Goal: Information Seeking & Learning: Learn about a topic

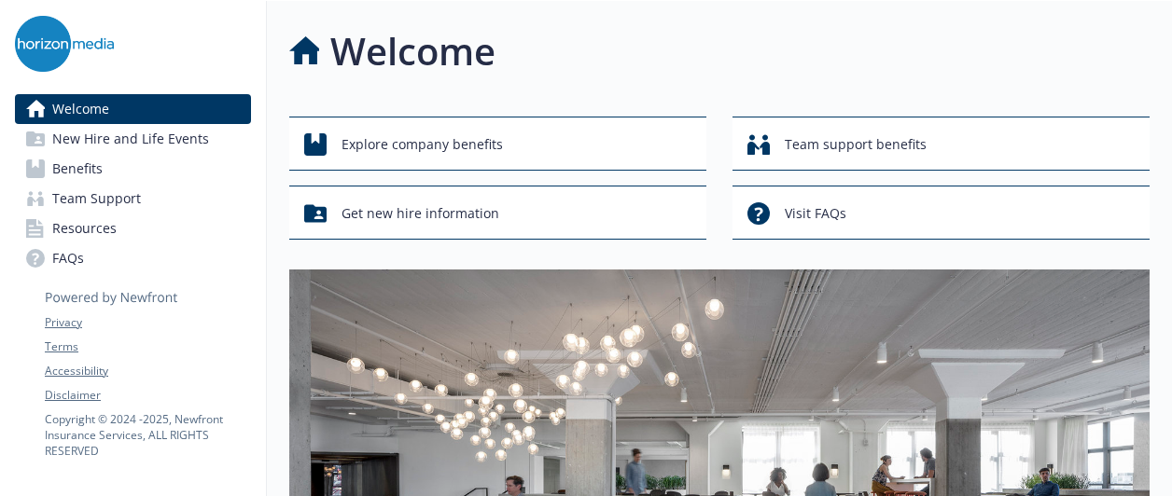
click at [102, 164] on link "Benefits" at bounding box center [133, 169] width 236 height 30
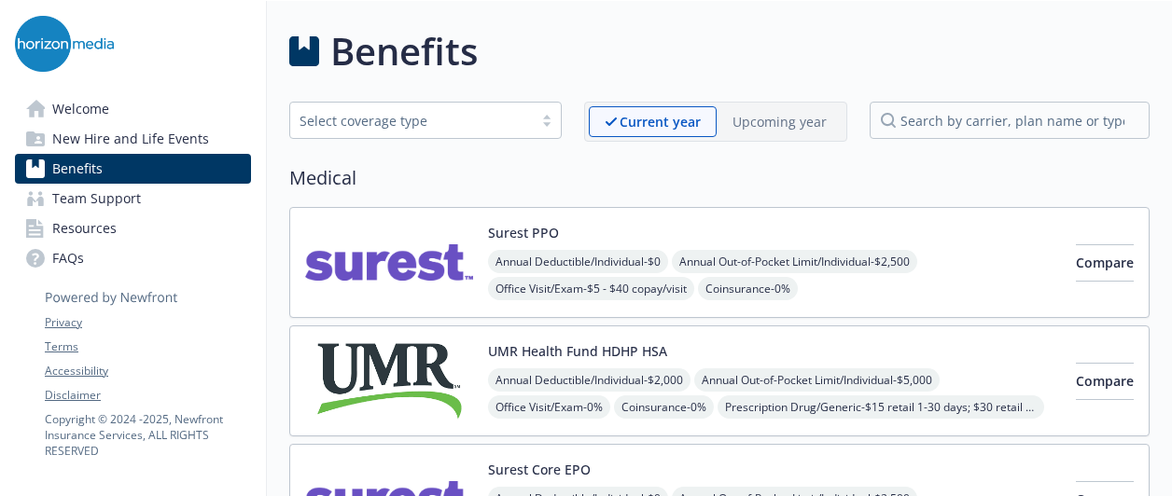
click at [752, 118] on p "Upcoming year" at bounding box center [779, 122] width 94 height 20
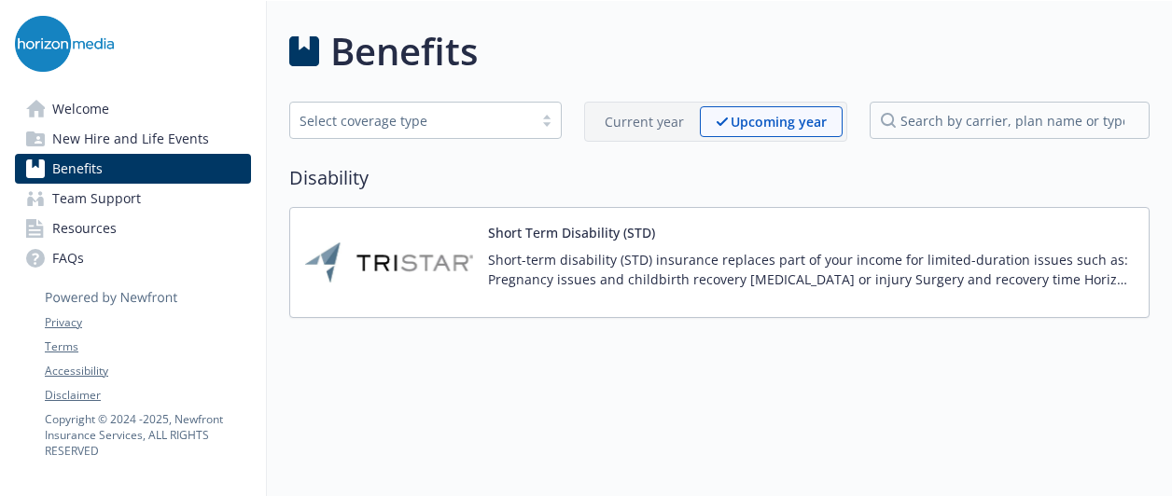
drag, startPoint x: 752, startPoint y: 118, endPoint x: 675, endPoint y: 132, distance: 78.5
click at [675, 132] on div "Current year" at bounding box center [644, 121] width 111 height 31
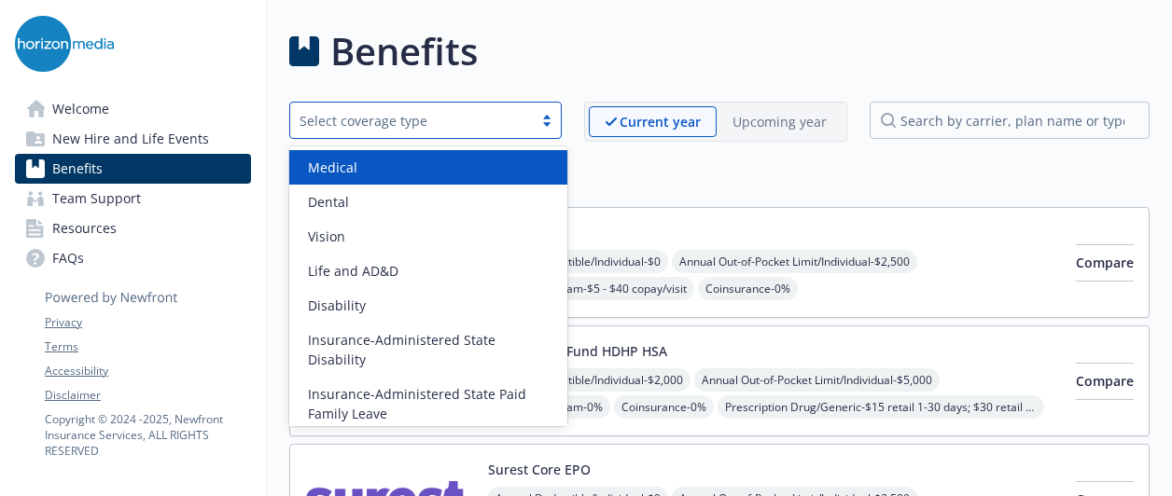
click at [533, 124] on div "Select coverage type" at bounding box center [411, 120] width 243 height 23
click at [518, 164] on div "Medical" at bounding box center [428, 168] width 256 height 20
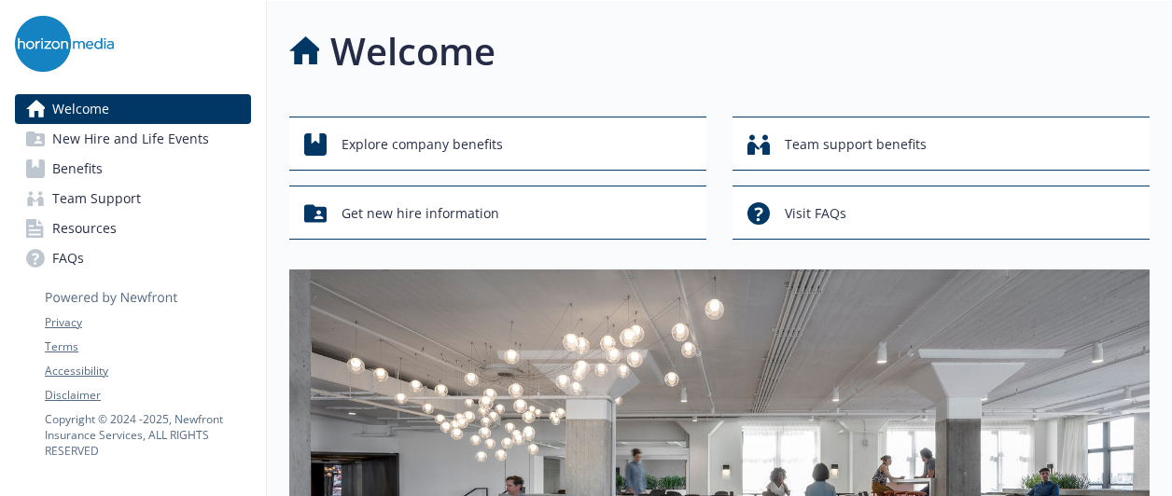
click at [108, 156] on link "Benefits" at bounding box center [133, 169] width 236 height 30
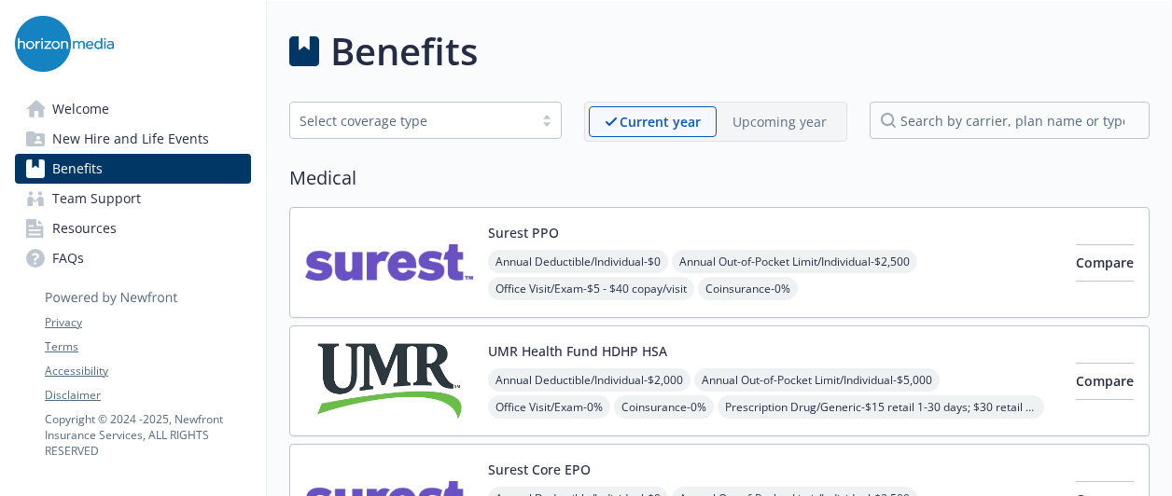
click at [107, 102] on span "Welcome" at bounding box center [80, 109] width 57 height 30
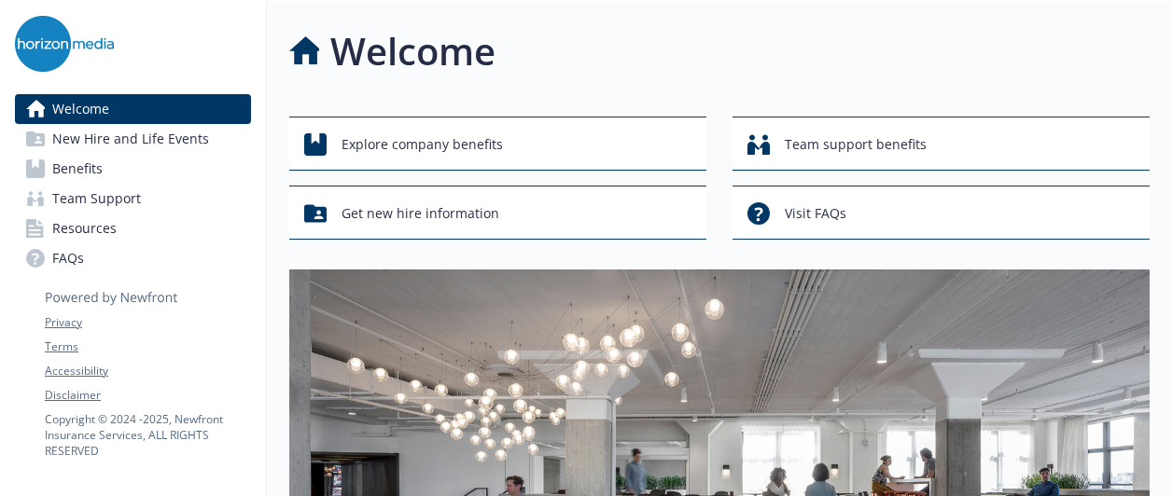
click at [144, 141] on span "New Hire and Life Events" at bounding box center [130, 139] width 157 height 30
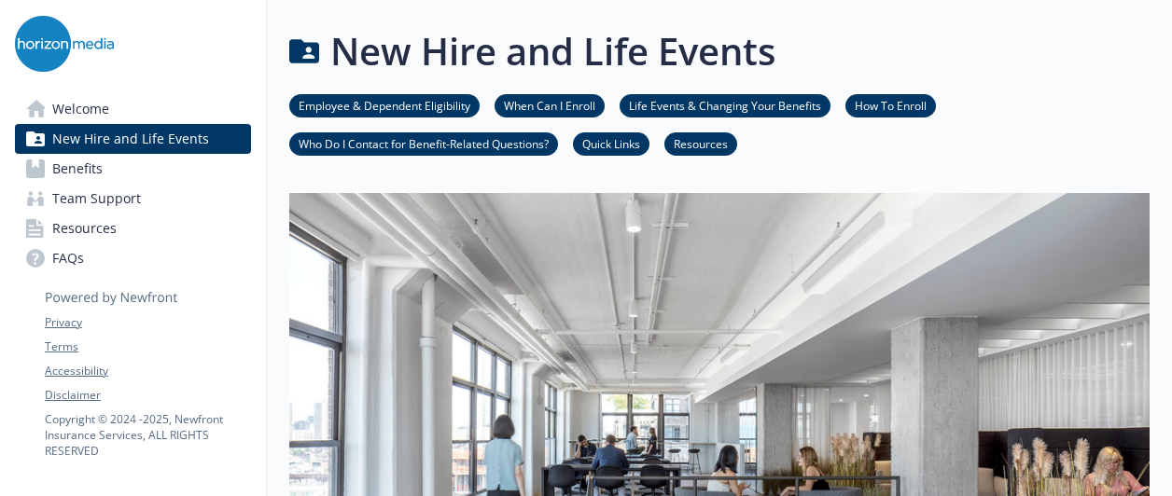
click at [128, 167] on link "Benefits" at bounding box center [133, 169] width 236 height 30
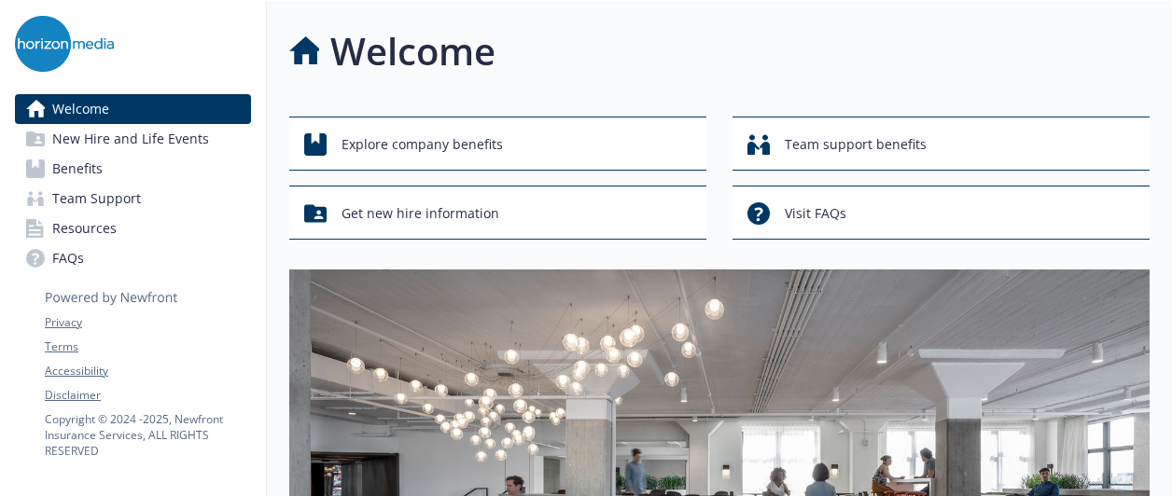
click at [112, 250] on link "FAQs" at bounding box center [133, 259] width 236 height 30
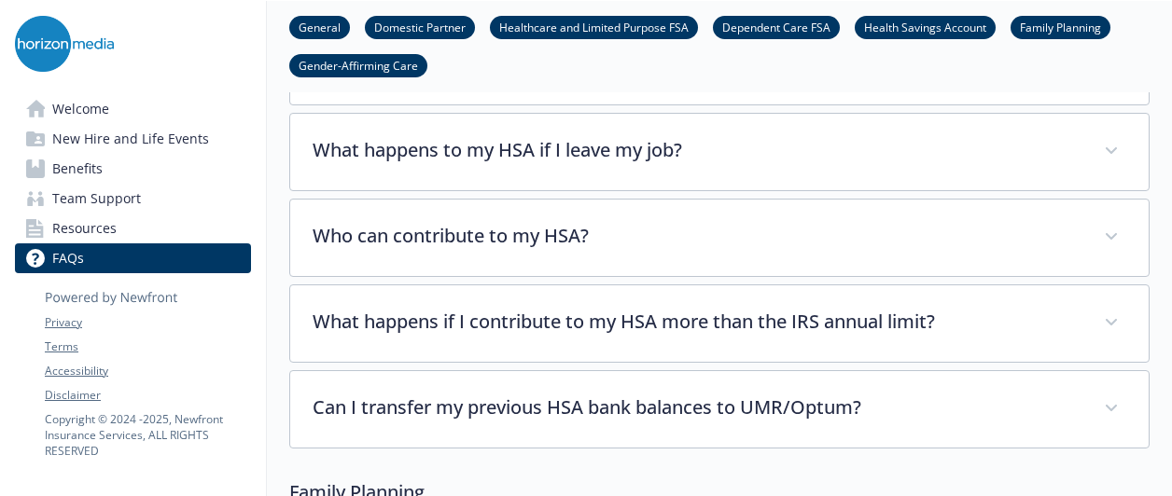
scroll to position [4295, 14]
click at [622, 21] on link "Healthcare and Limited Purpose FSA" at bounding box center [594, 27] width 208 height 18
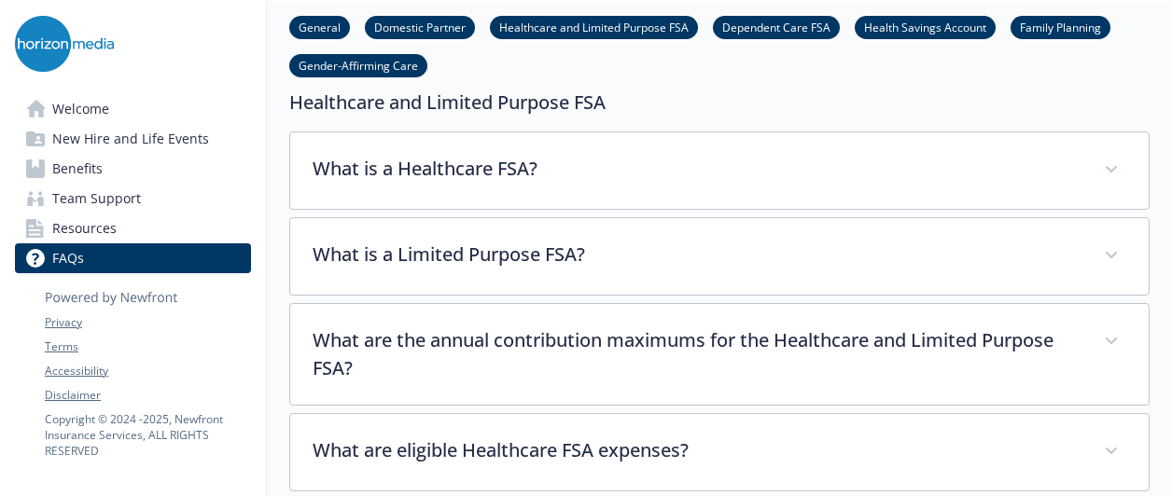
scroll to position [1129, 14]
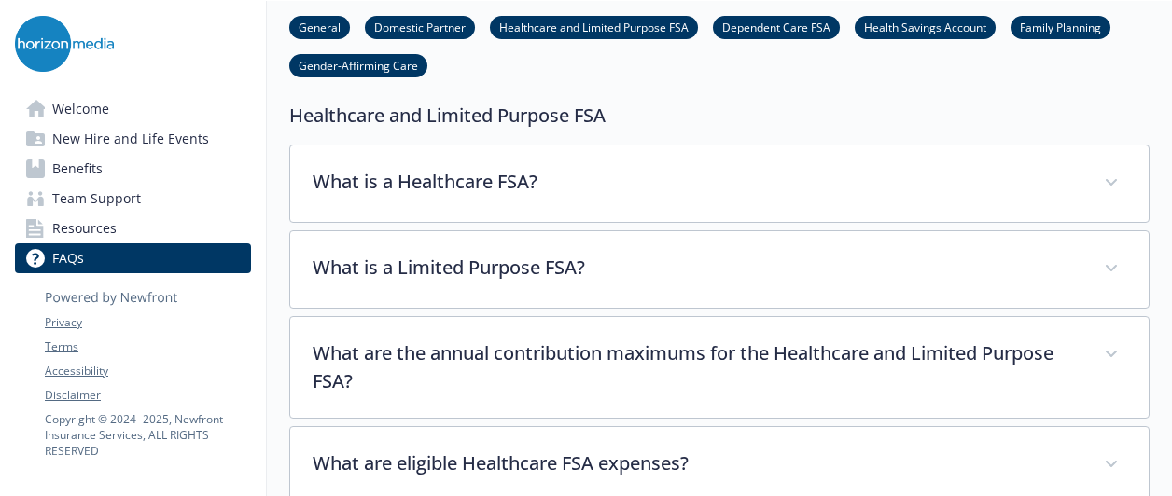
click at [99, 230] on span "Resources" at bounding box center [84, 229] width 64 height 30
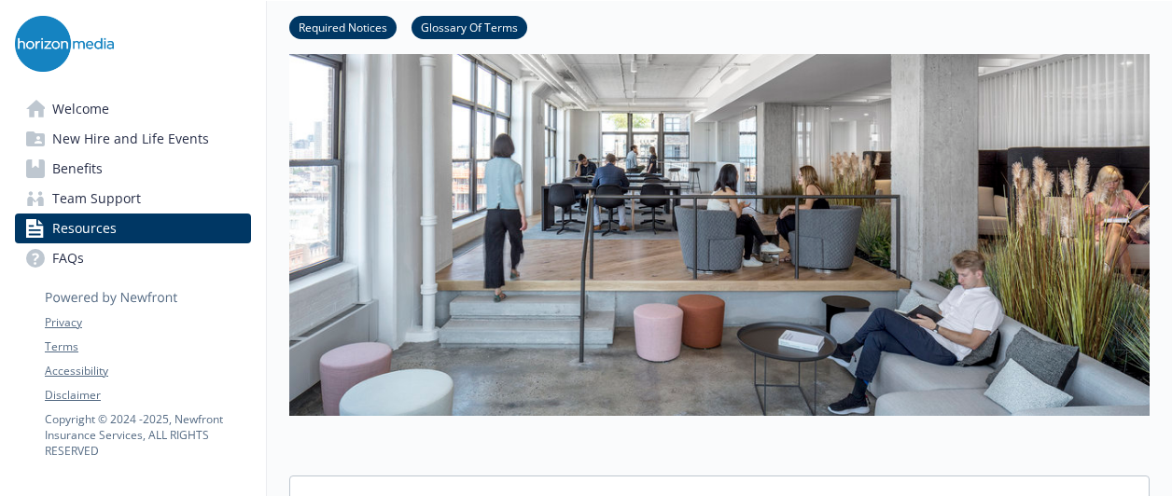
scroll to position [0, 14]
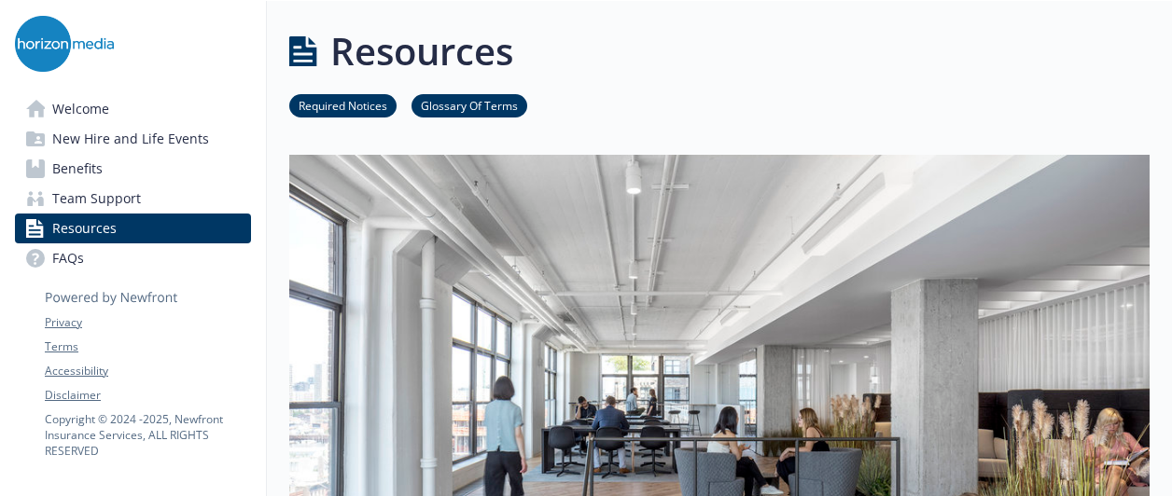
click at [136, 212] on link "Team Support" at bounding box center [133, 199] width 236 height 30
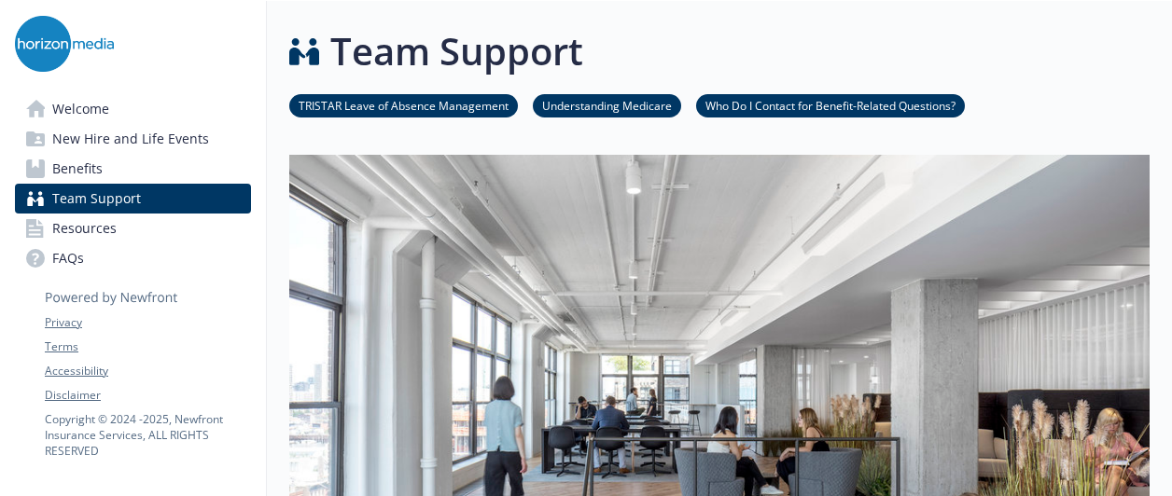
click at [124, 169] on link "Benefits" at bounding box center [133, 169] width 236 height 30
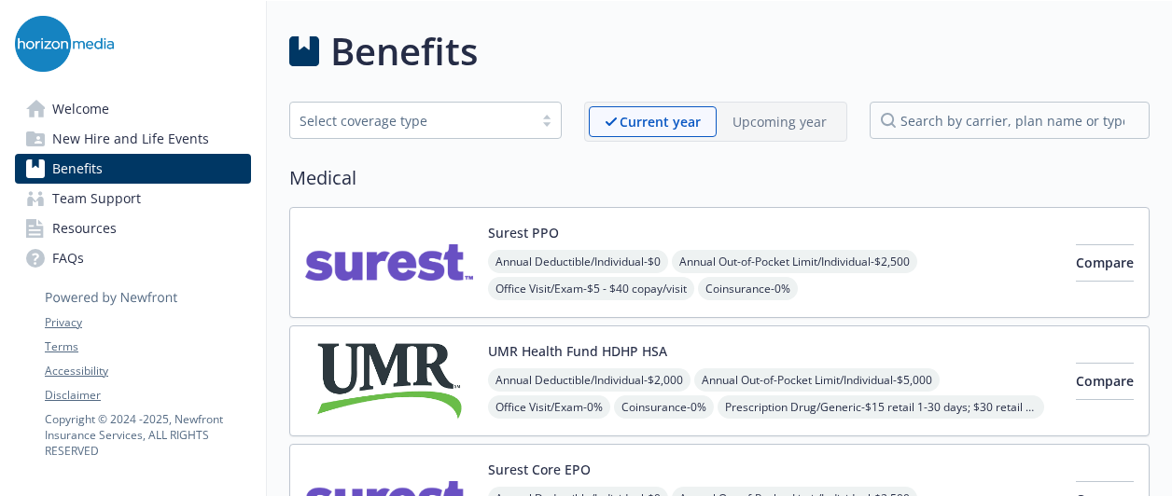
click at [488, 275] on div "Annual Deductible/Individual - $0 Annual Out-of-Pocket Limit/Individual - $2,50…" at bounding box center [774, 330] width 573 height 160
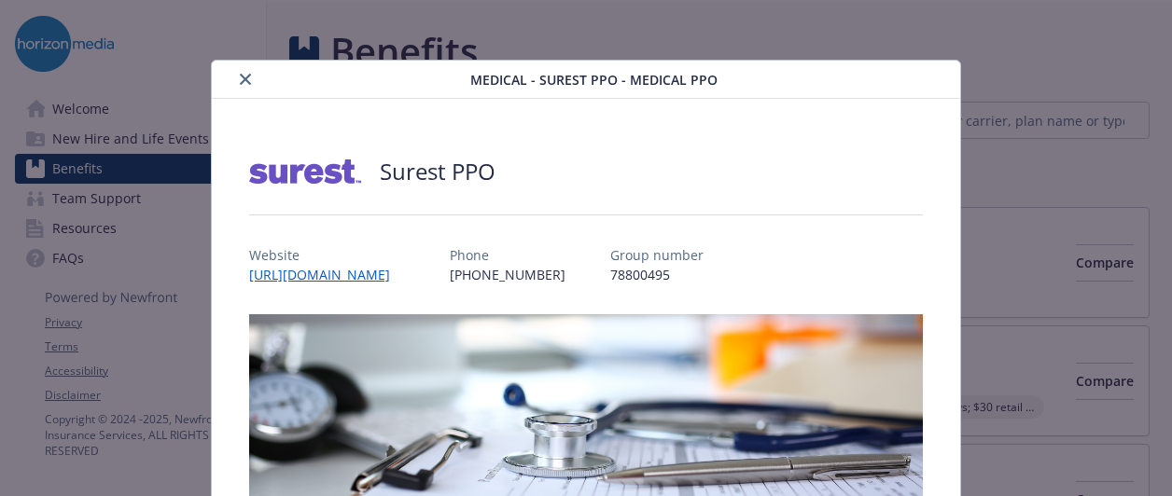
scroll to position [56, 0]
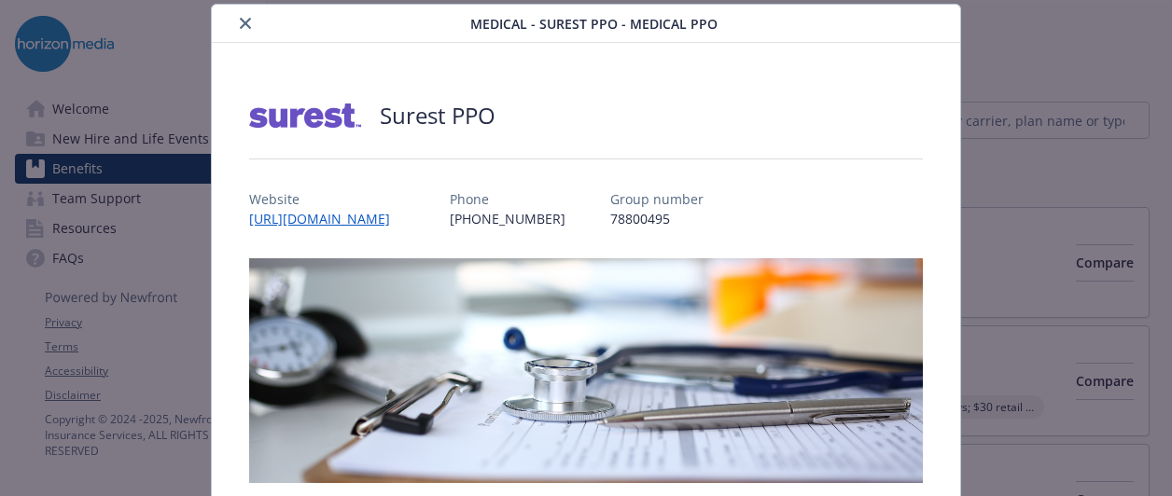
drag, startPoint x: 476, startPoint y: 275, endPoint x: 440, endPoint y: 122, distance: 157.1
click at [440, 122] on h2 "Surest PPO" at bounding box center [438, 116] width 116 height 32
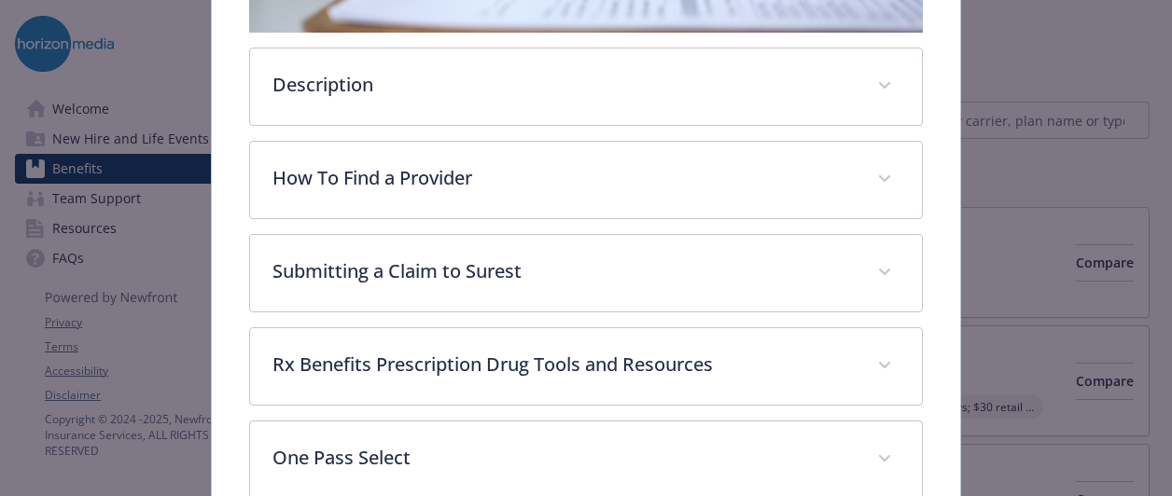
scroll to position [517, 0]
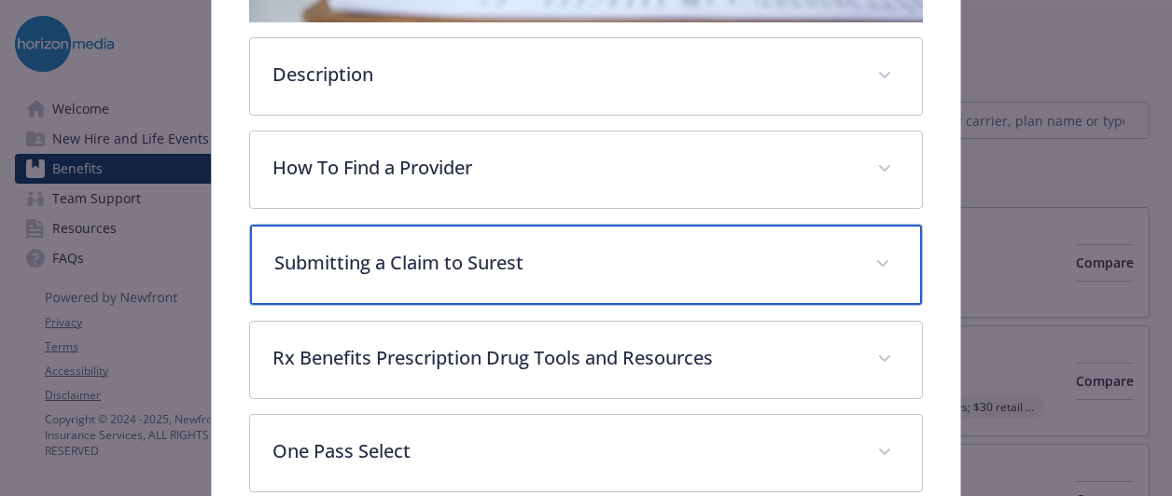
click at [461, 249] on p "Submitting a Claim to Surest" at bounding box center [563, 263] width 578 height 28
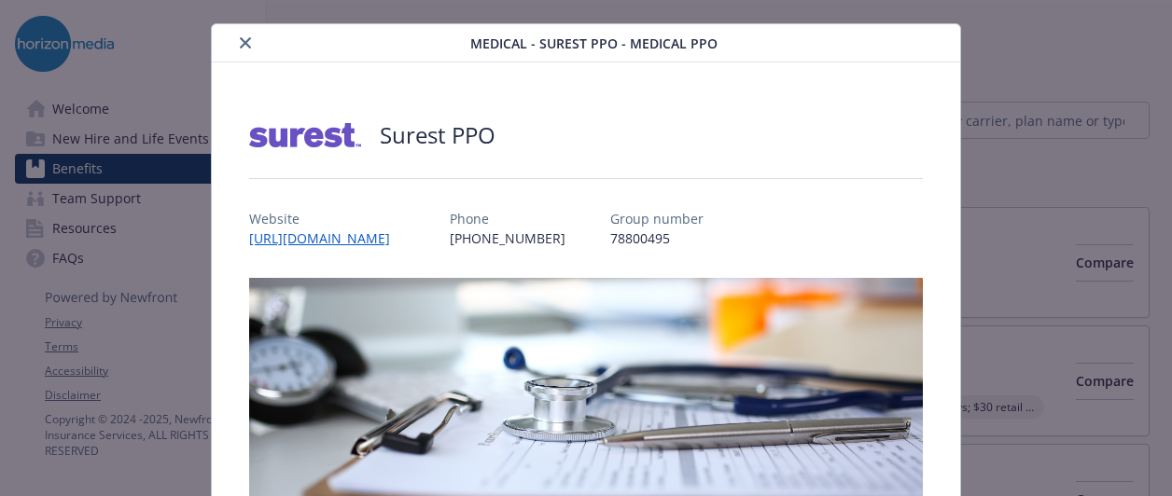
scroll to position [0, 0]
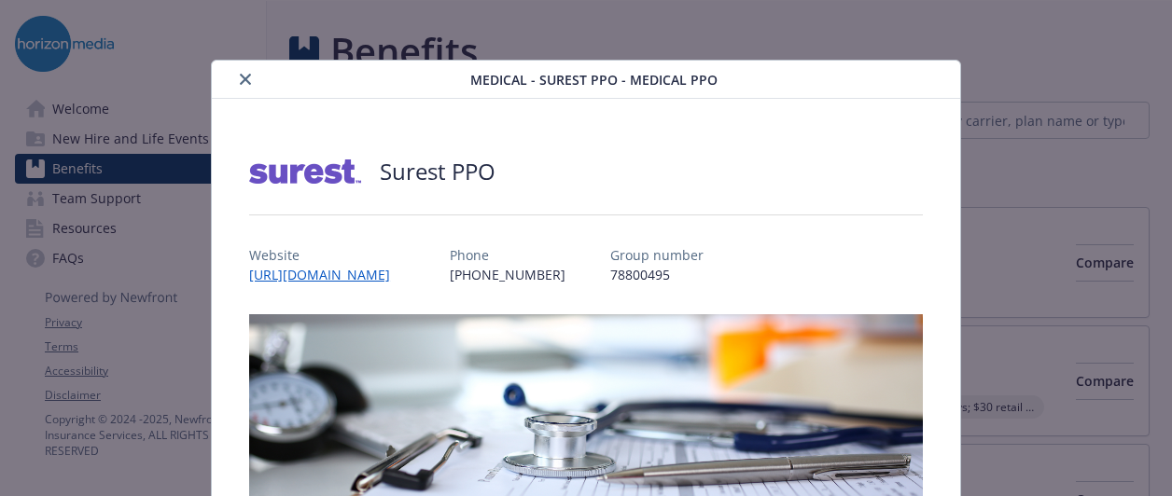
click at [240, 79] on icon "close" at bounding box center [245, 79] width 11 height 11
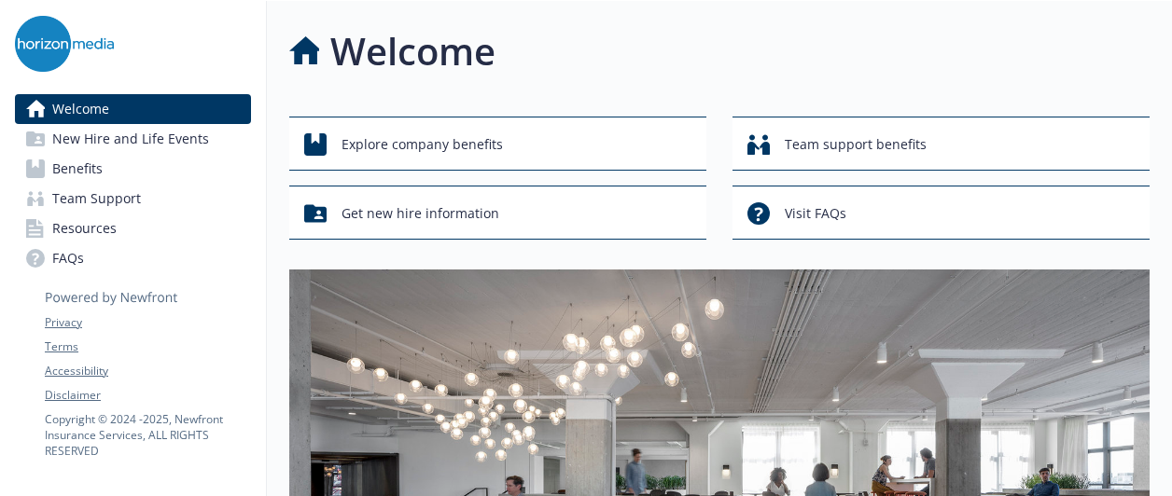
click at [106, 174] on link "Benefits" at bounding box center [133, 169] width 236 height 30
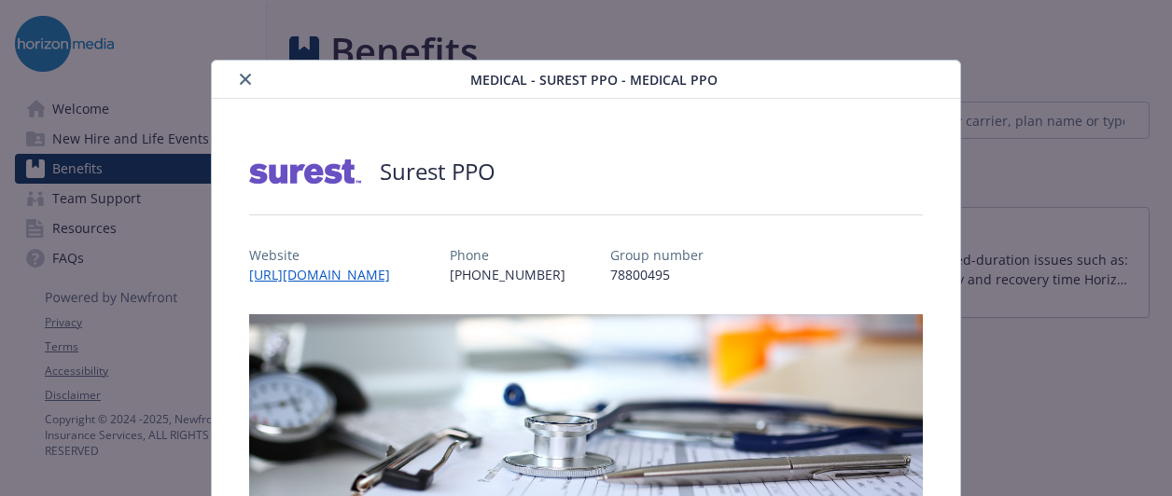
scroll to position [56, 0]
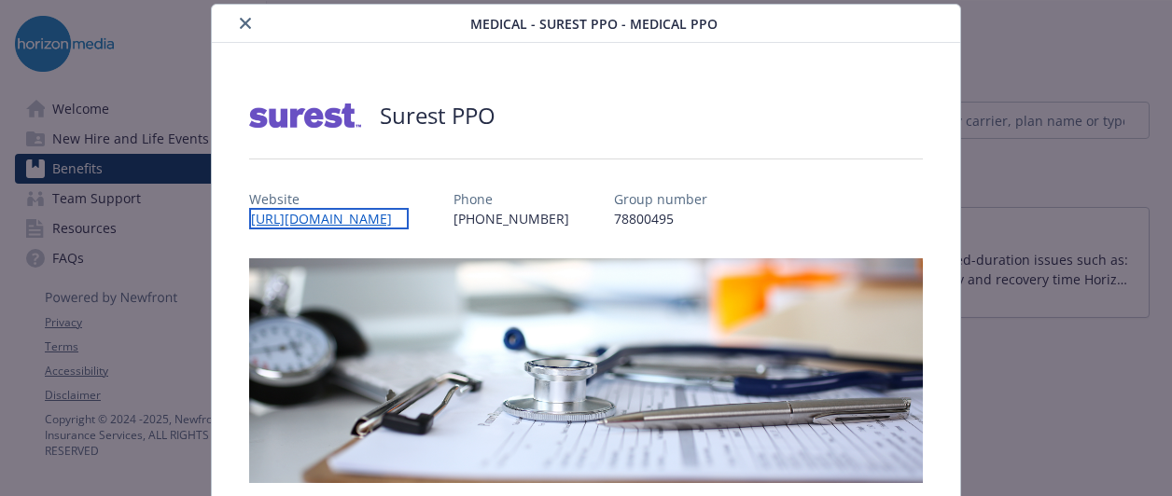
click at [330, 214] on link "[URL][DOMAIN_NAME]" at bounding box center [329, 218] width 160 height 21
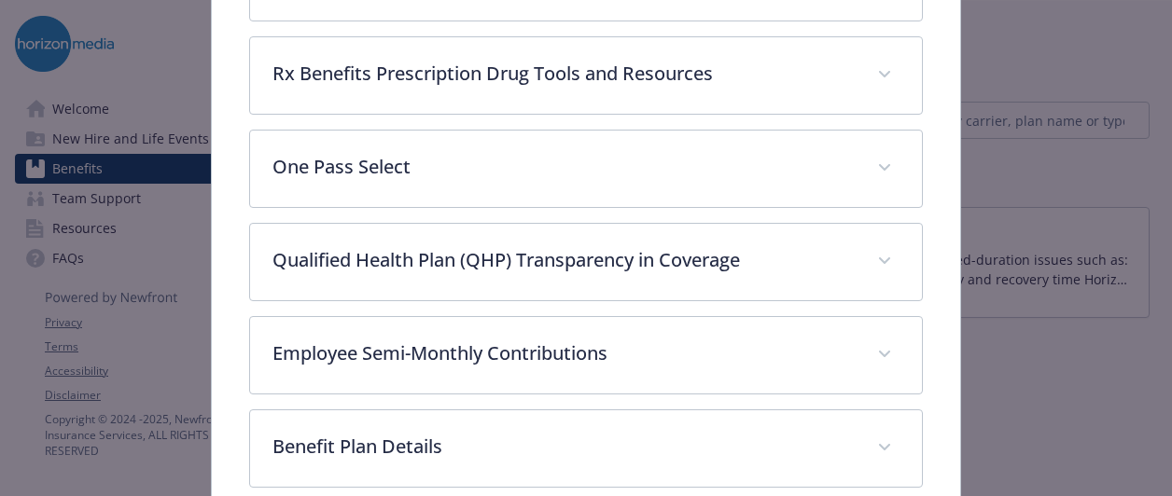
scroll to position [799, 0]
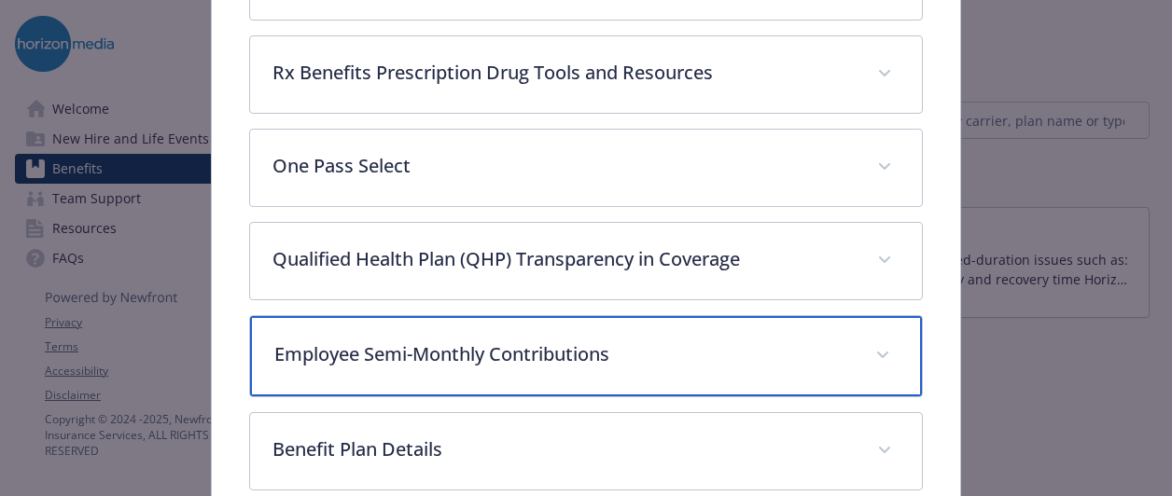
click at [789, 316] on div "Employee Semi-Monthly Contributions" at bounding box center [586, 356] width 672 height 80
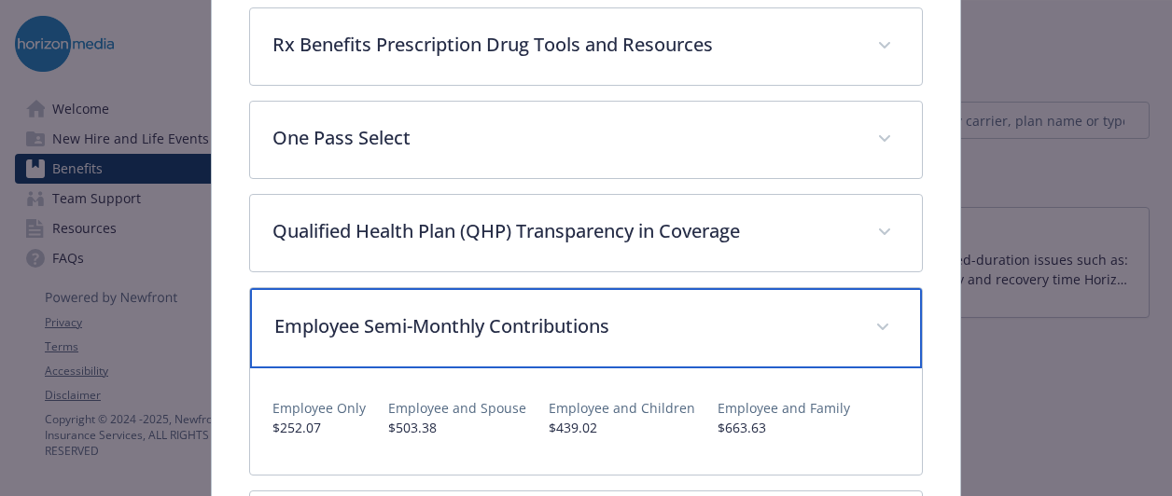
scroll to position [826, 0]
click at [780, 334] on div "Employee Semi-Monthly Contributions" at bounding box center [586, 329] width 672 height 80
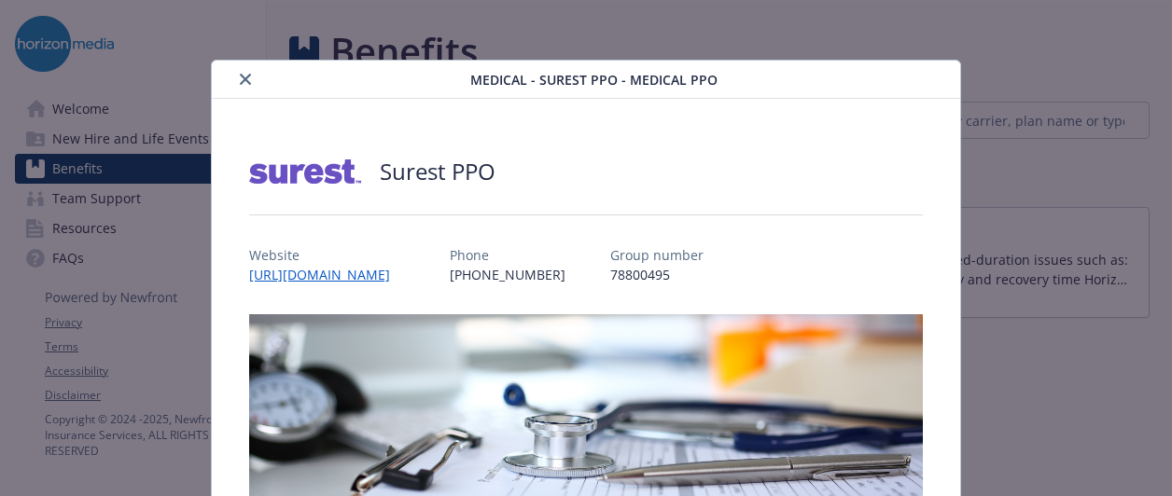
scroll to position [0, 0]
click at [240, 83] on icon "close" at bounding box center [245, 79] width 11 height 11
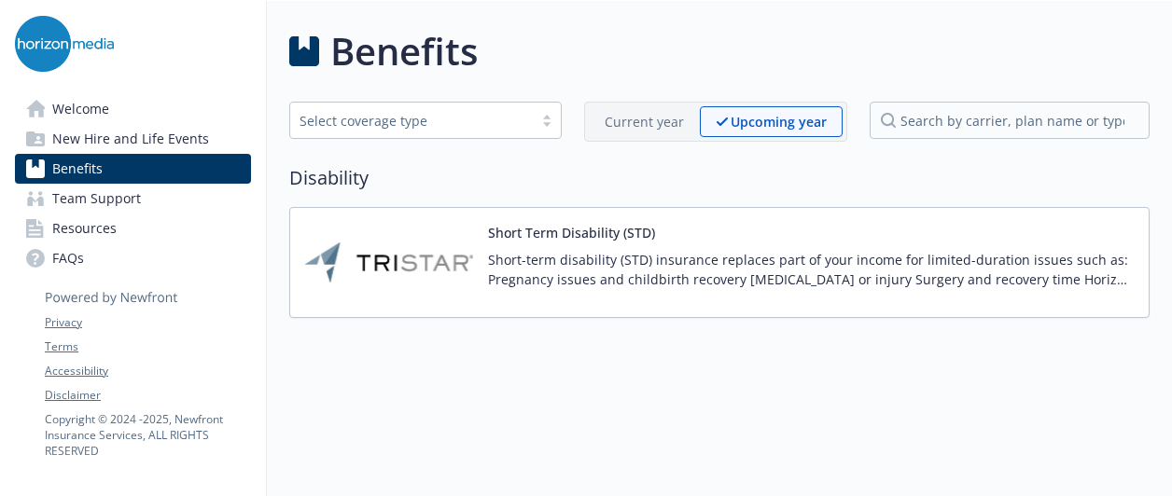
click at [385, 145] on div "Benefits Select coverage type Current year Upcoming year Disability Short Term …" at bounding box center [719, 170] width 860 height 295
click at [600, 118] on div "Current year" at bounding box center [644, 121] width 111 height 31
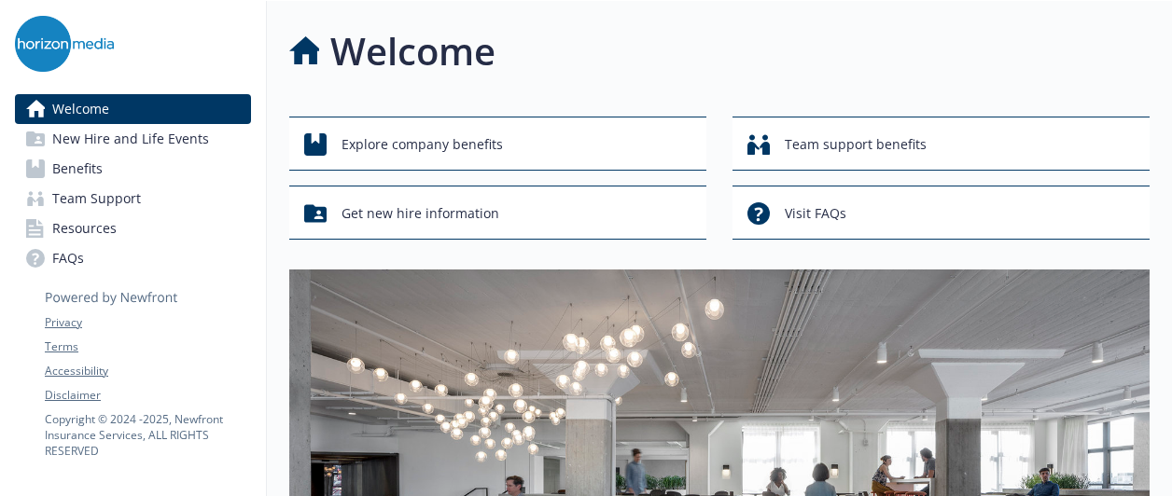
click at [143, 152] on span "New Hire and Life Events" at bounding box center [130, 139] width 157 height 30
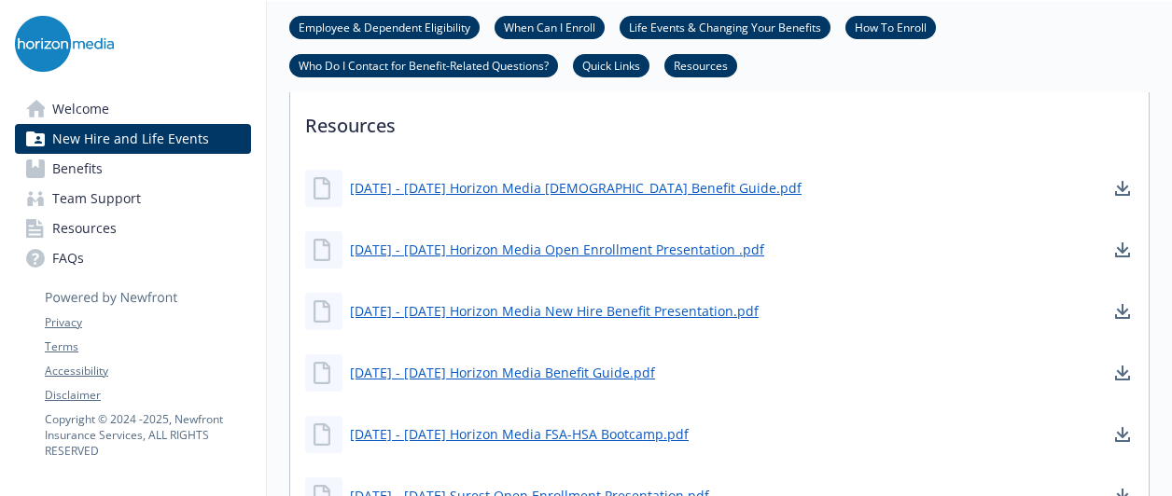
scroll to position [1231, 0]
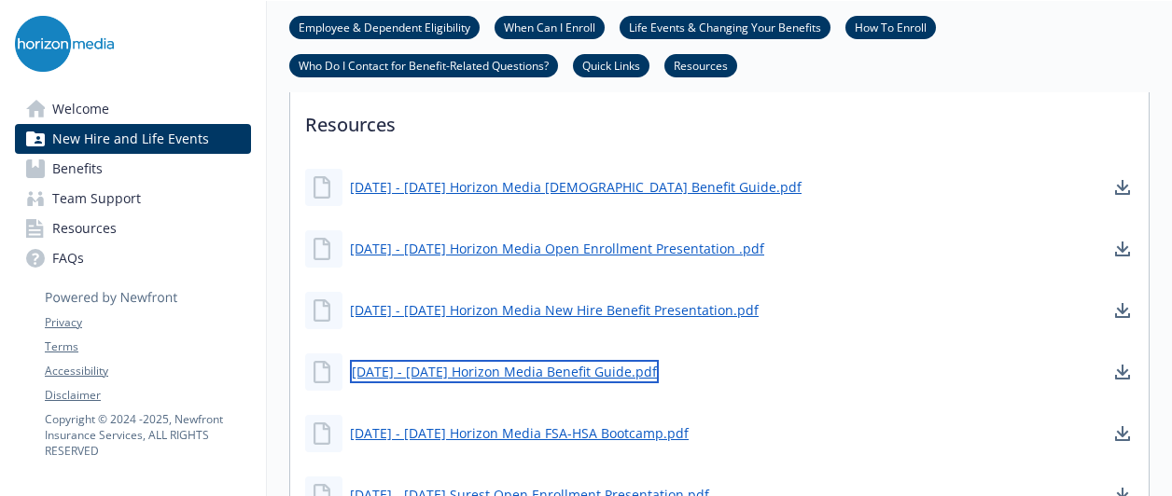
click at [488, 369] on link "[DATE] - [DATE] Horizon Media Benefit Guide.pdf" at bounding box center [504, 371] width 309 height 23
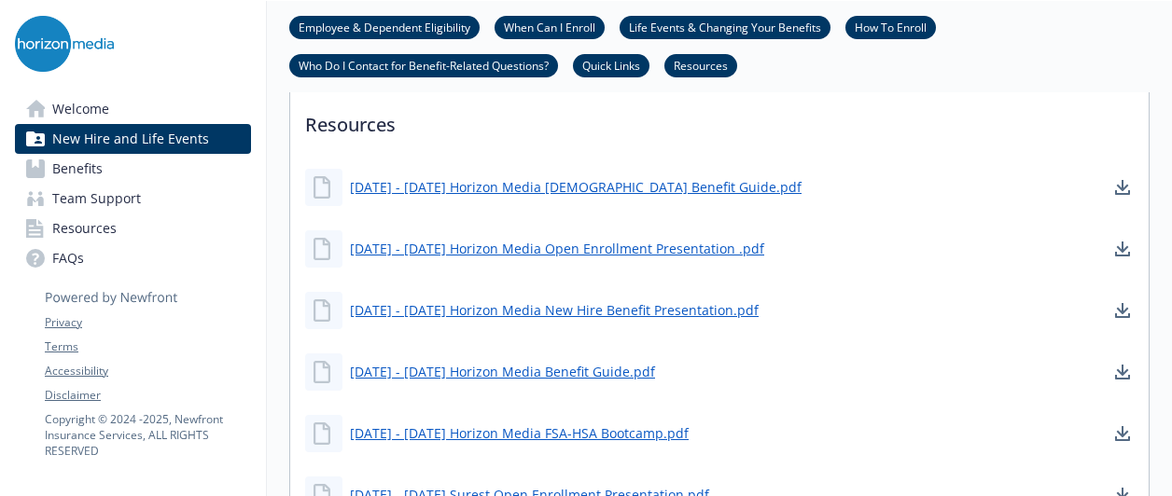
click at [126, 172] on link "Benefits" at bounding box center [133, 169] width 236 height 30
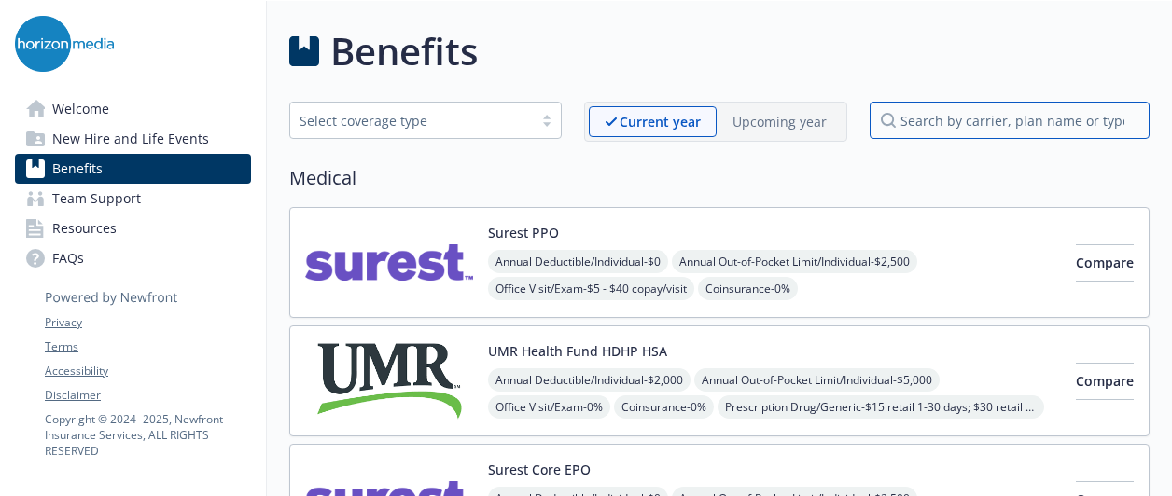
click at [935, 120] on input "search by carrier, plan name or type" at bounding box center [1010, 120] width 280 height 37
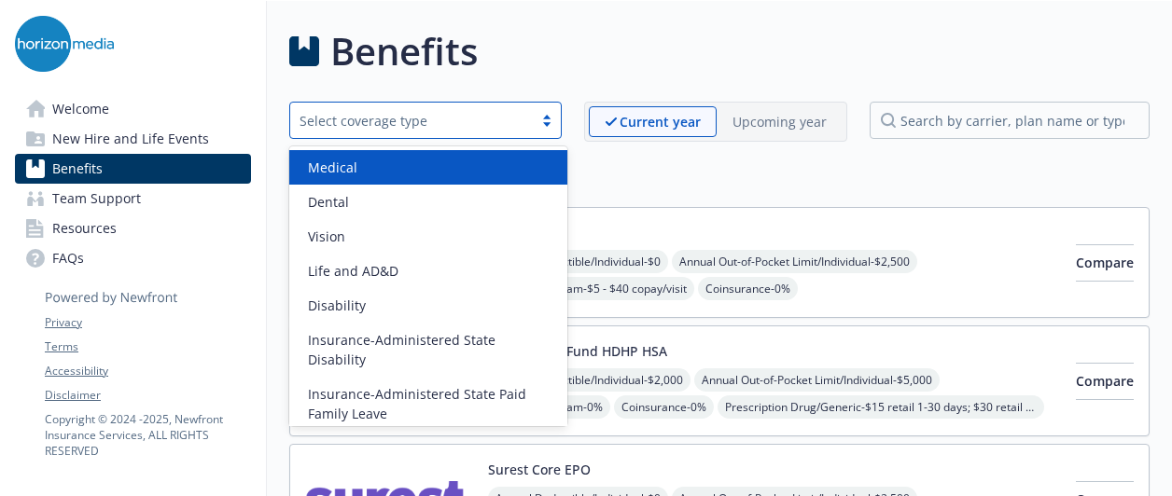
click at [499, 124] on div "Select coverage type" at bounding box center [411, 121] width 224 height 20
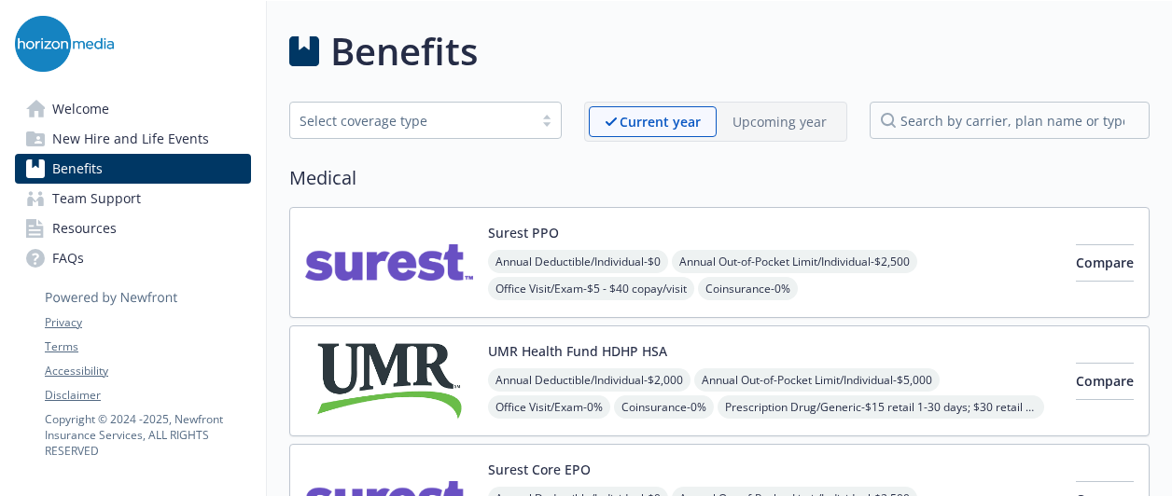
click at [127, 194] on span "Team Support" at bounding box center [96, 199] width 89 height 30
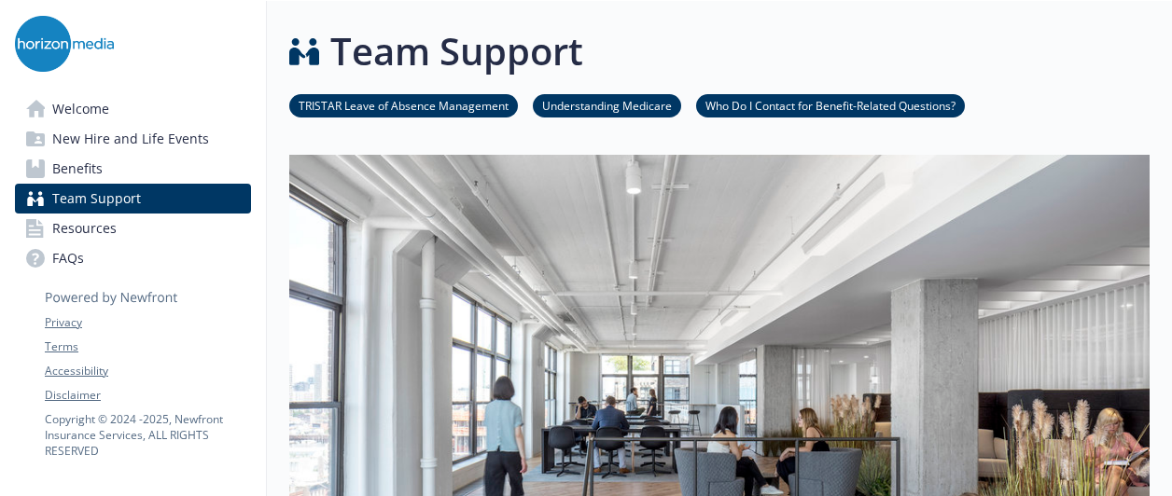
click at [123, 219] on link "Resources" at bounding box center [133, 229] width 236 height 30
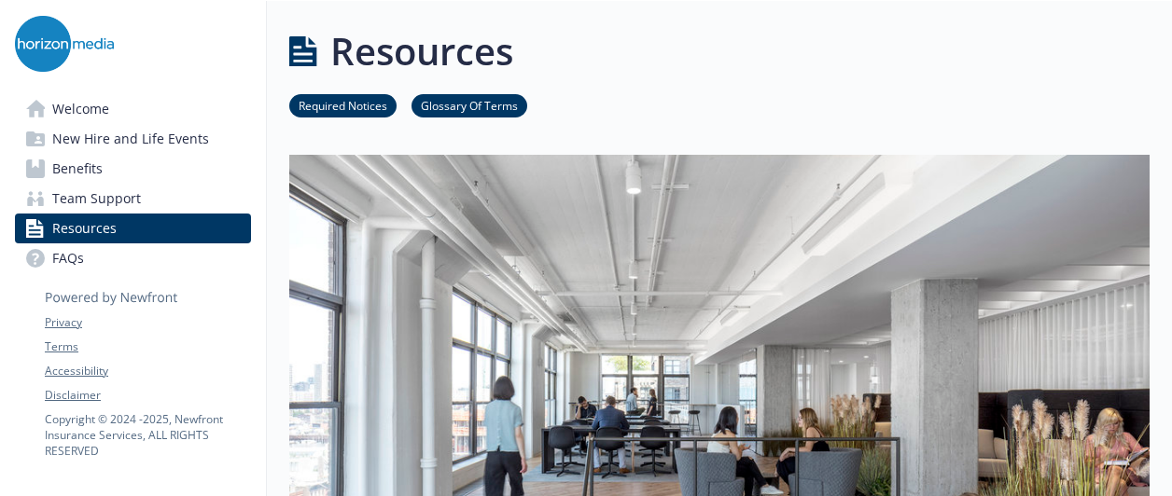
click at [99, 250] on link "FAQs" at bounding box center [133, 259] width 236 height 30
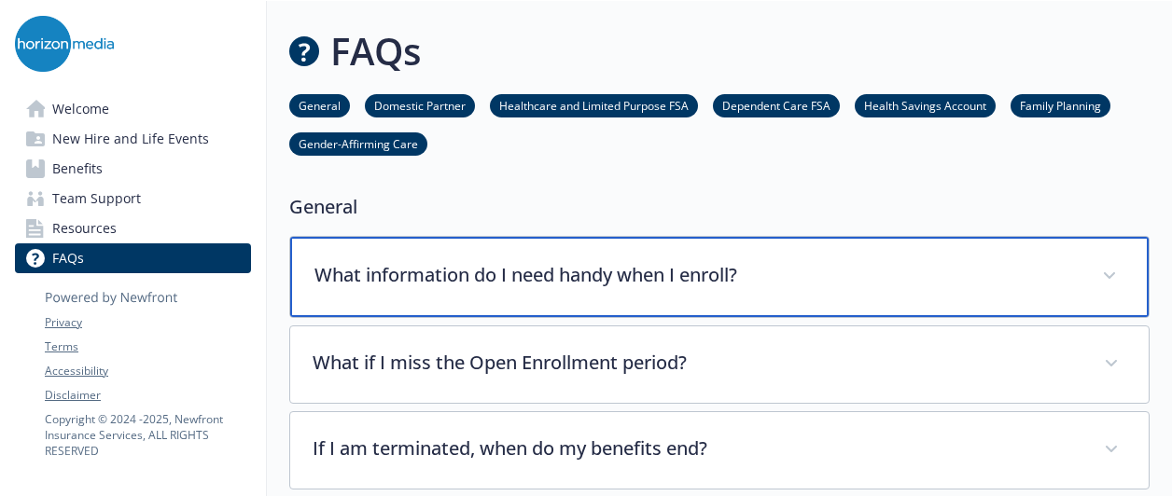
click at [424, 258] on div "What information do I need handy when I enroll?" at bounding box center [719, 277] width 858 height 80
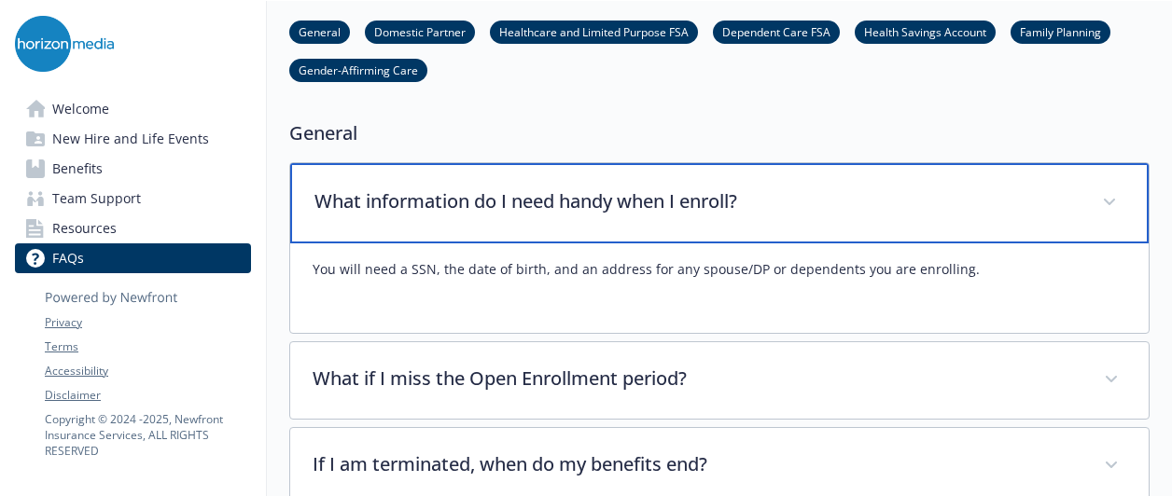
scroll to position [75, 0]
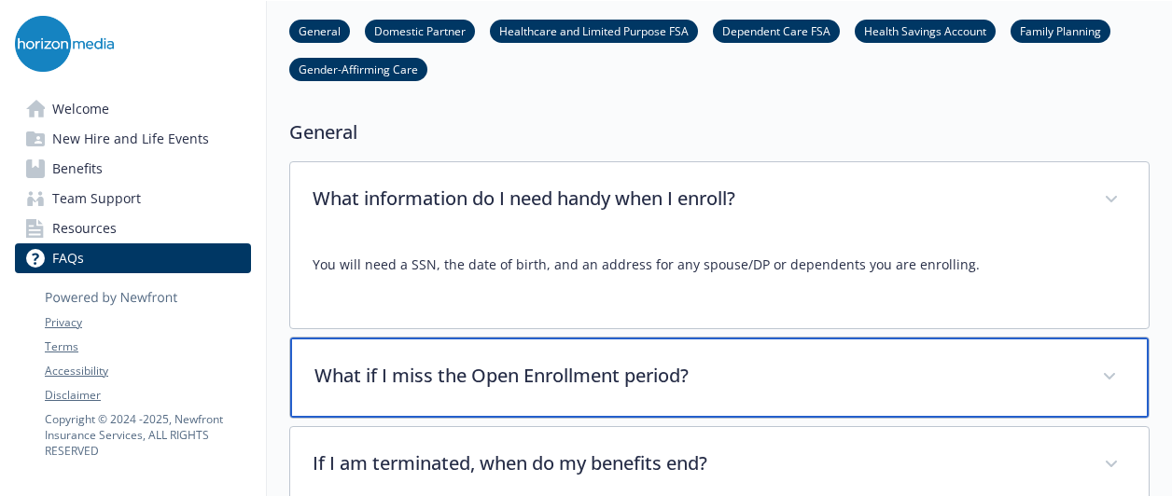
click at [494, 376] on p "What if I miss the Open Enrollment period?" at bounding box center [696, 376] width 765 height 28
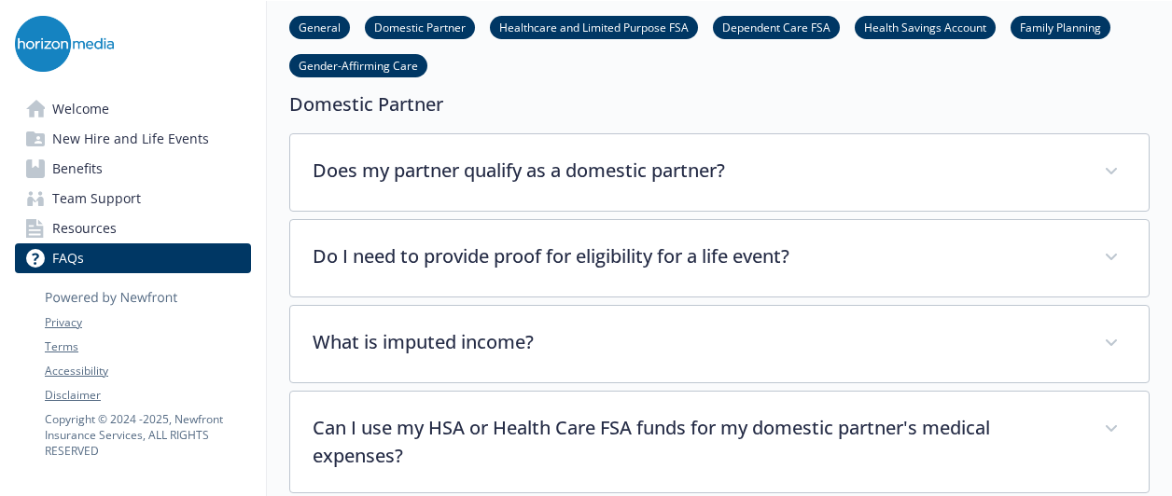
scroll to position [968, 0]
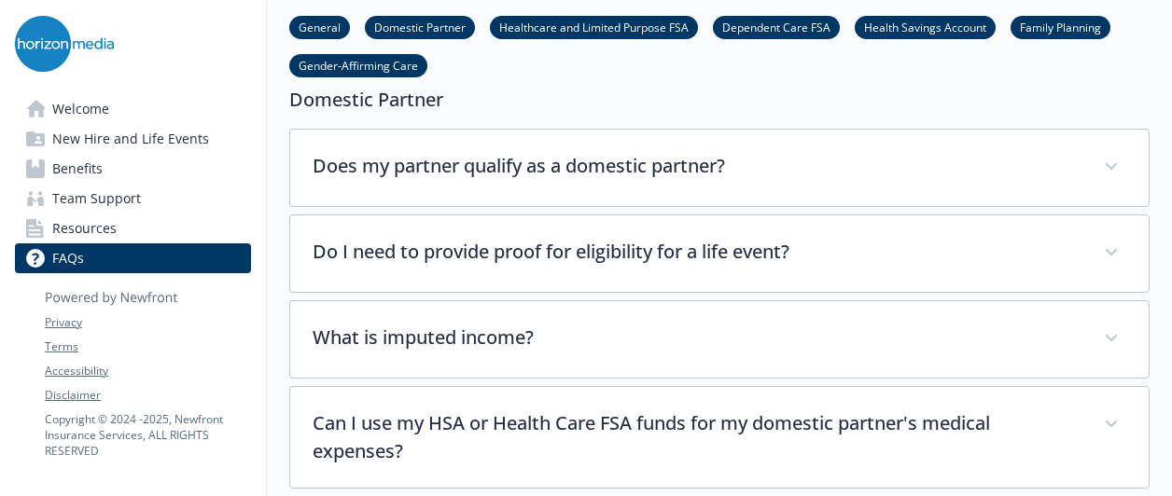
click at [111, 122] on link "Welcome" at bounding box center [133, 109] width 236 height 30
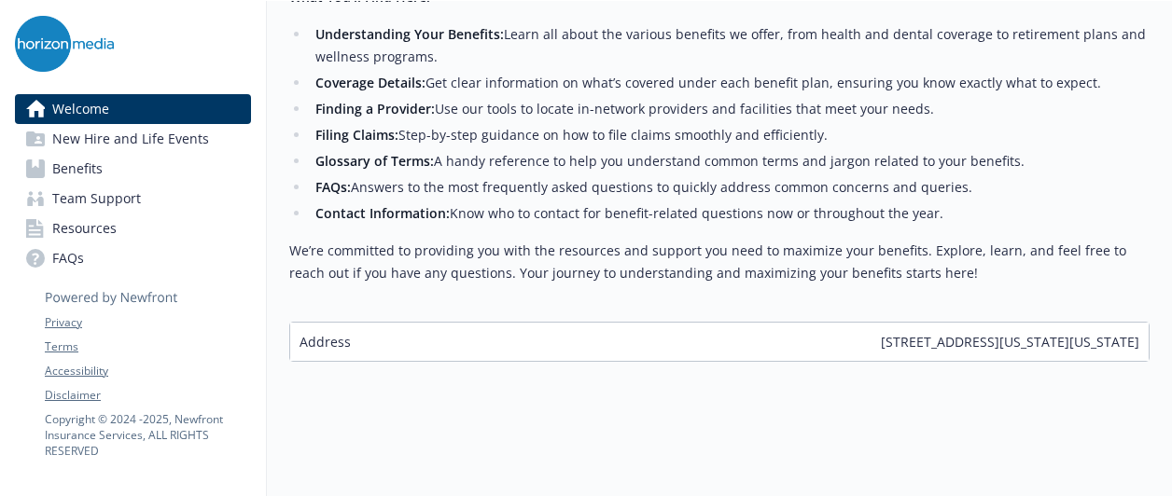
scroll to position [896, 0]
click at [118, 131] on span "New Hire and Life Events" at bounding box center [130, 139] width 157 height 30
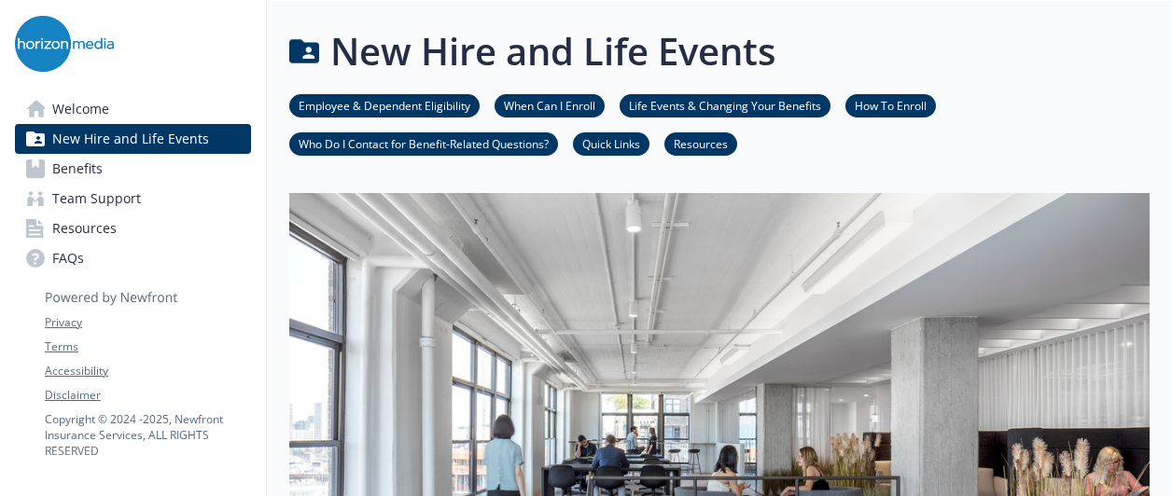
click at [611, 135] on link "Quick Links" at bounding box center [611, 143] width 77 height 18
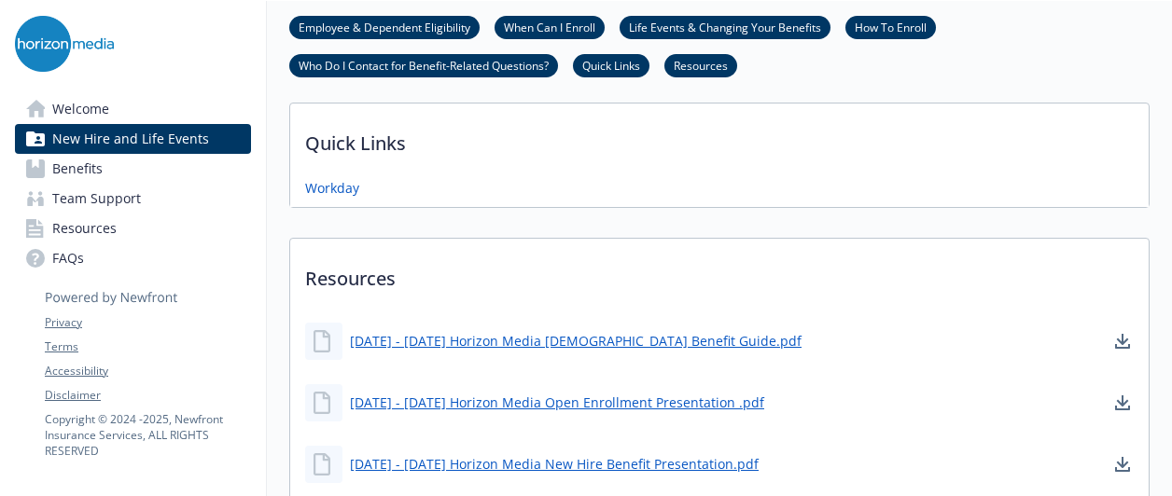
scroll to position [1079, 14]
click at [319, 179] on link "Workday" at bounding box center [334, 186] width 58 height 23
